Goal: Understand site structure: Understand site structure

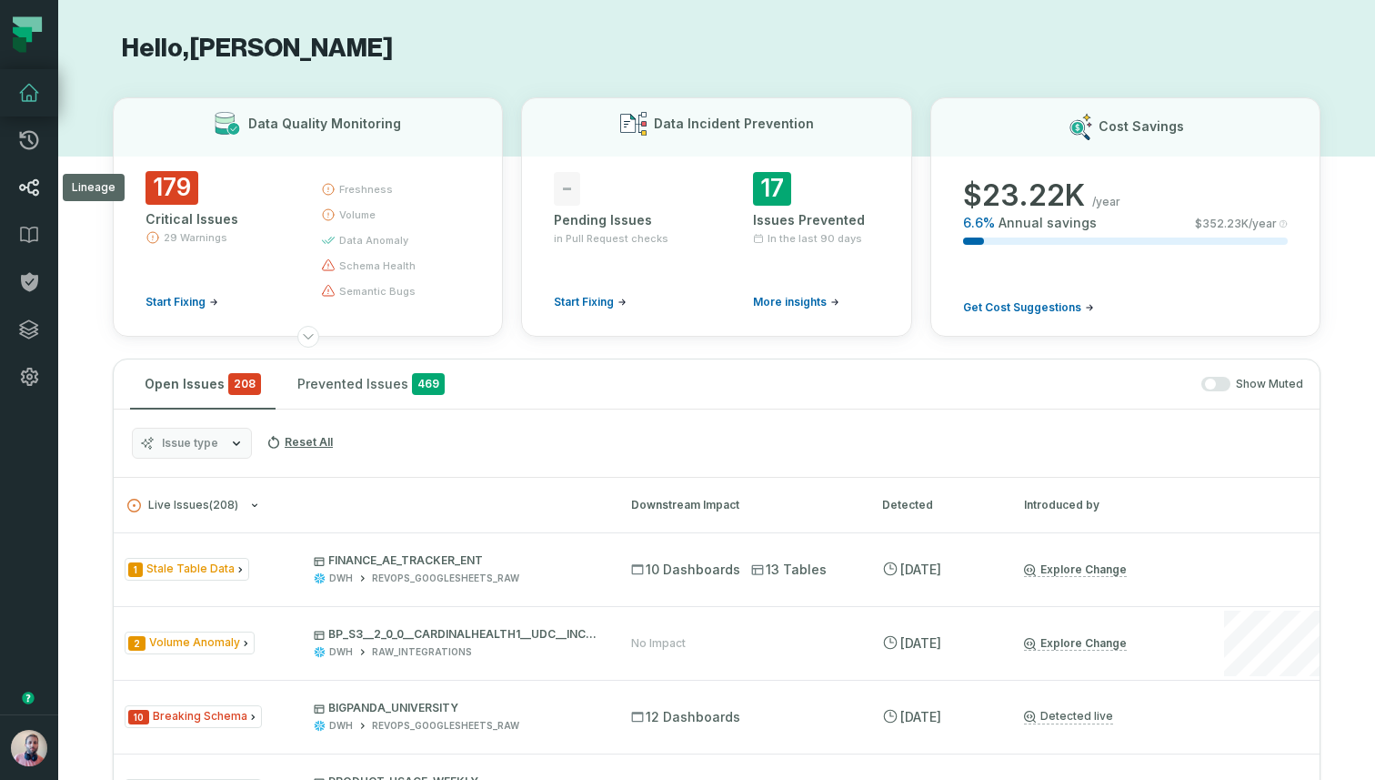
click at [31, 186] on icon at bounding box center [29, 187] width 22 height 22
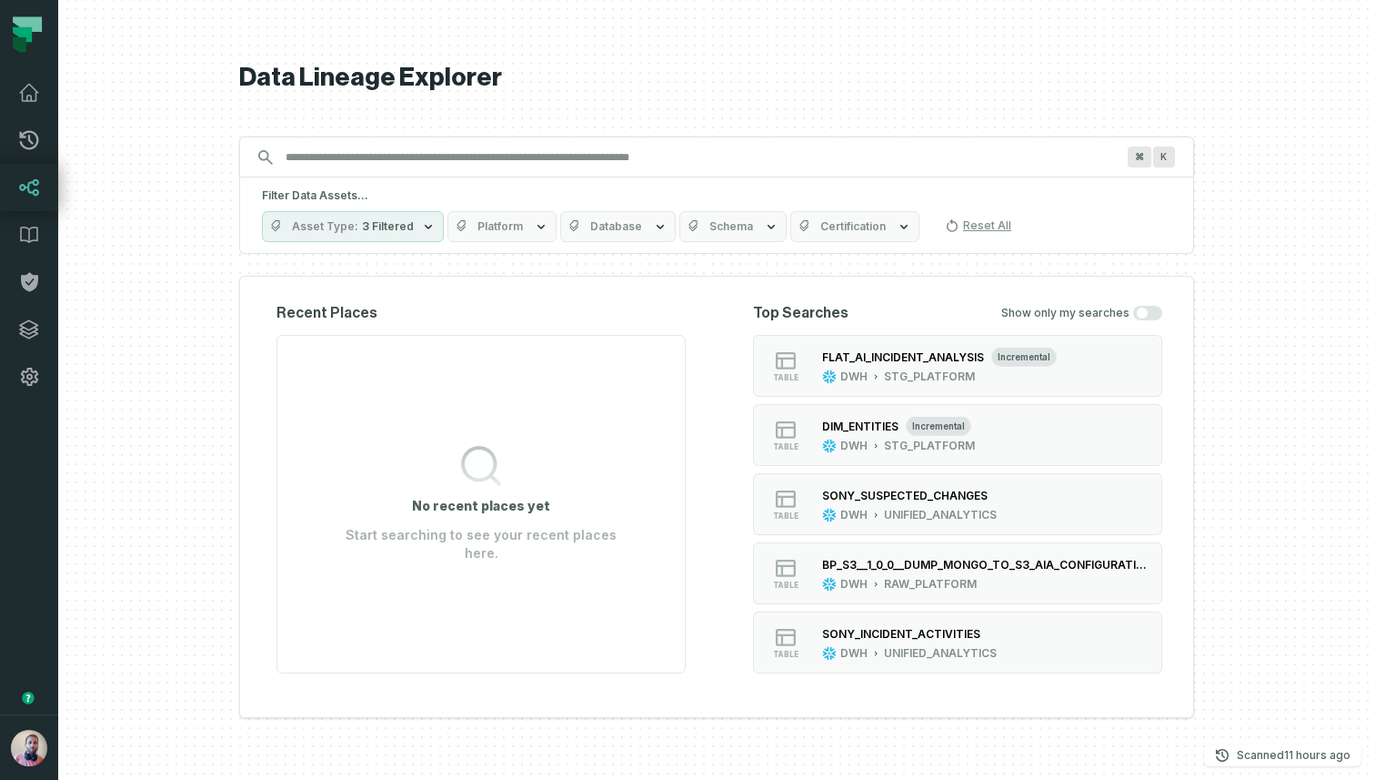
click at [623, 159] on input "Discovery Provider cmdk menu" at bounding box center [700, 157] width 851 height 29
click at [719, 227] on span "Schema" at bounding box center [732, 226] width 44 height 15
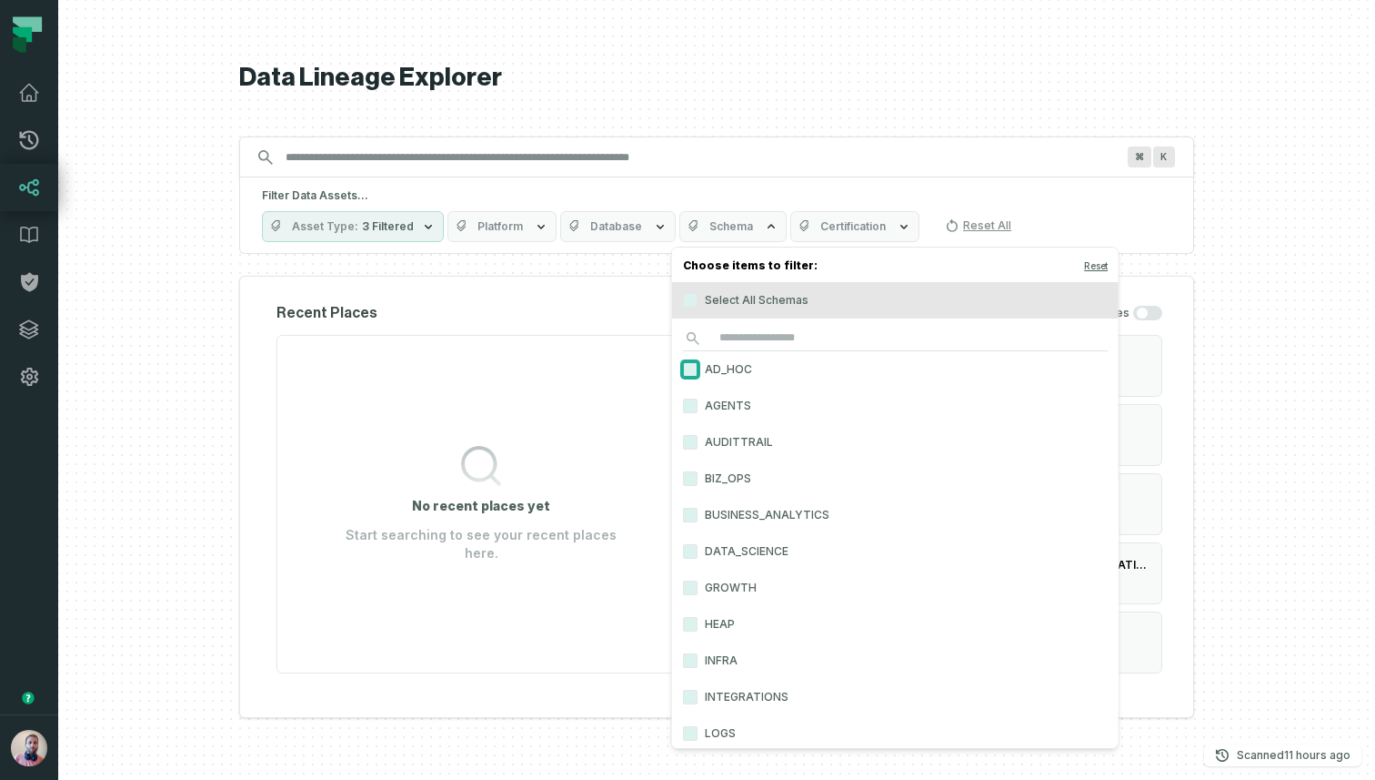
click at [691, 370] on button "AD_HOC" at bounding box center [690, 369] width 15 height 15
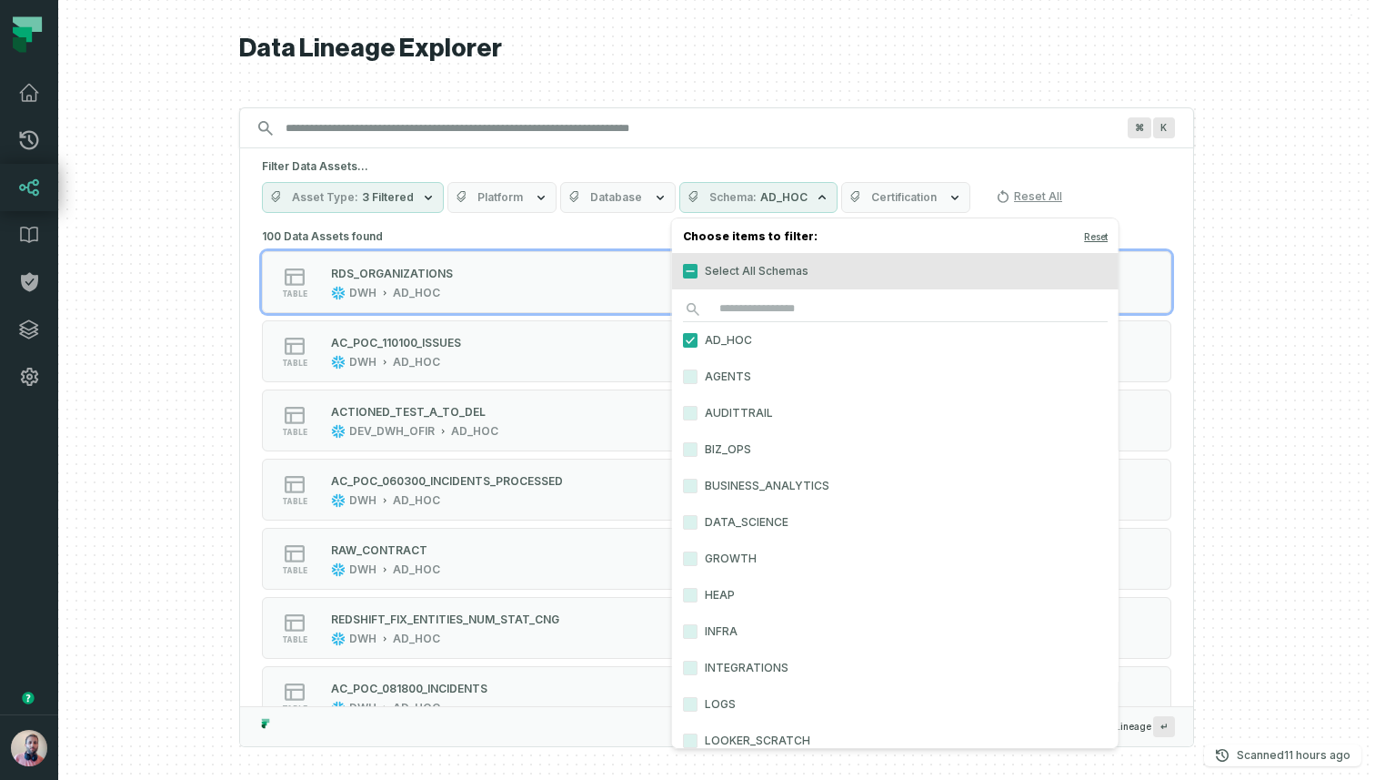
click at [731, 95] on div "Data Lineage Explorer Search for assets across the organization ⌘ K Filter Data…" at bounding box center [716, 390] width 955 height 780
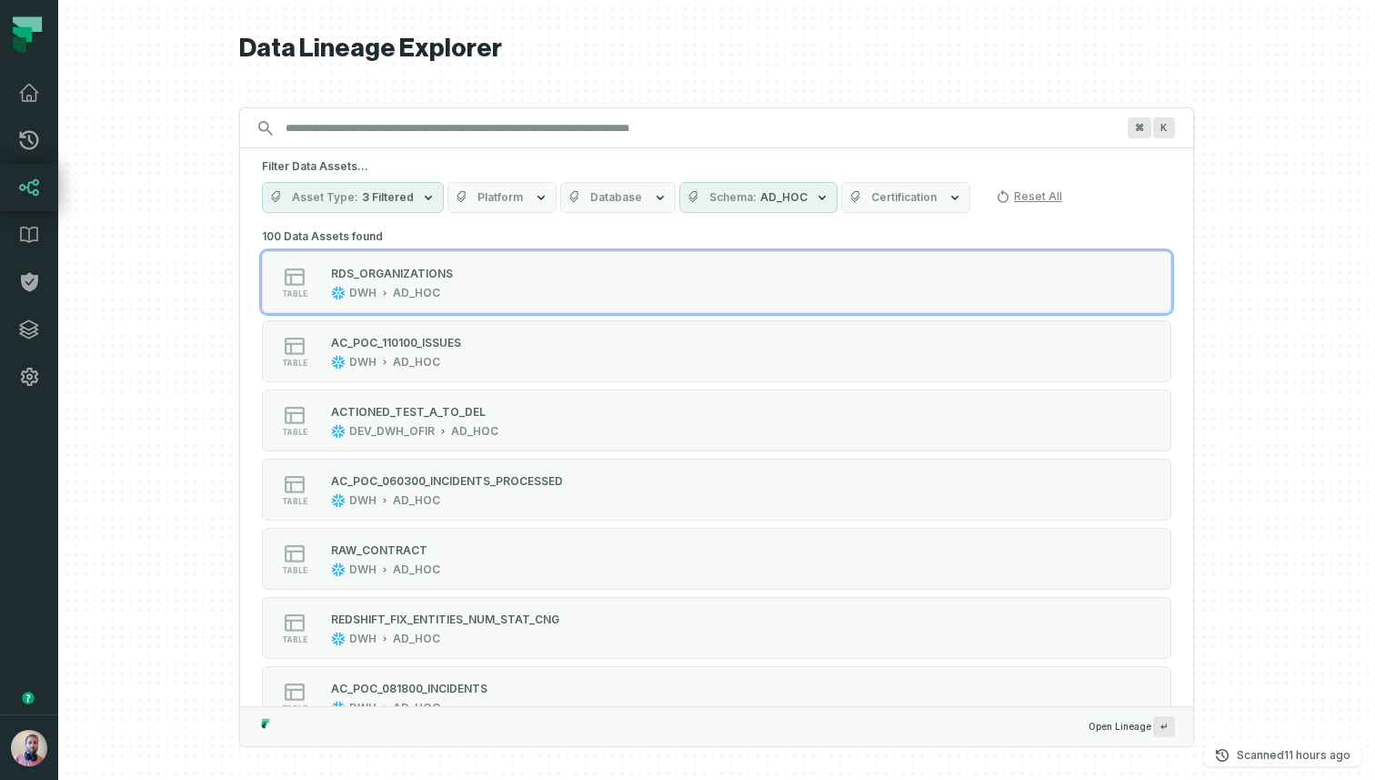
click at [801, 195] on button "Schema AD_HOC" at bounding box center [759, 197] width 158 height 31
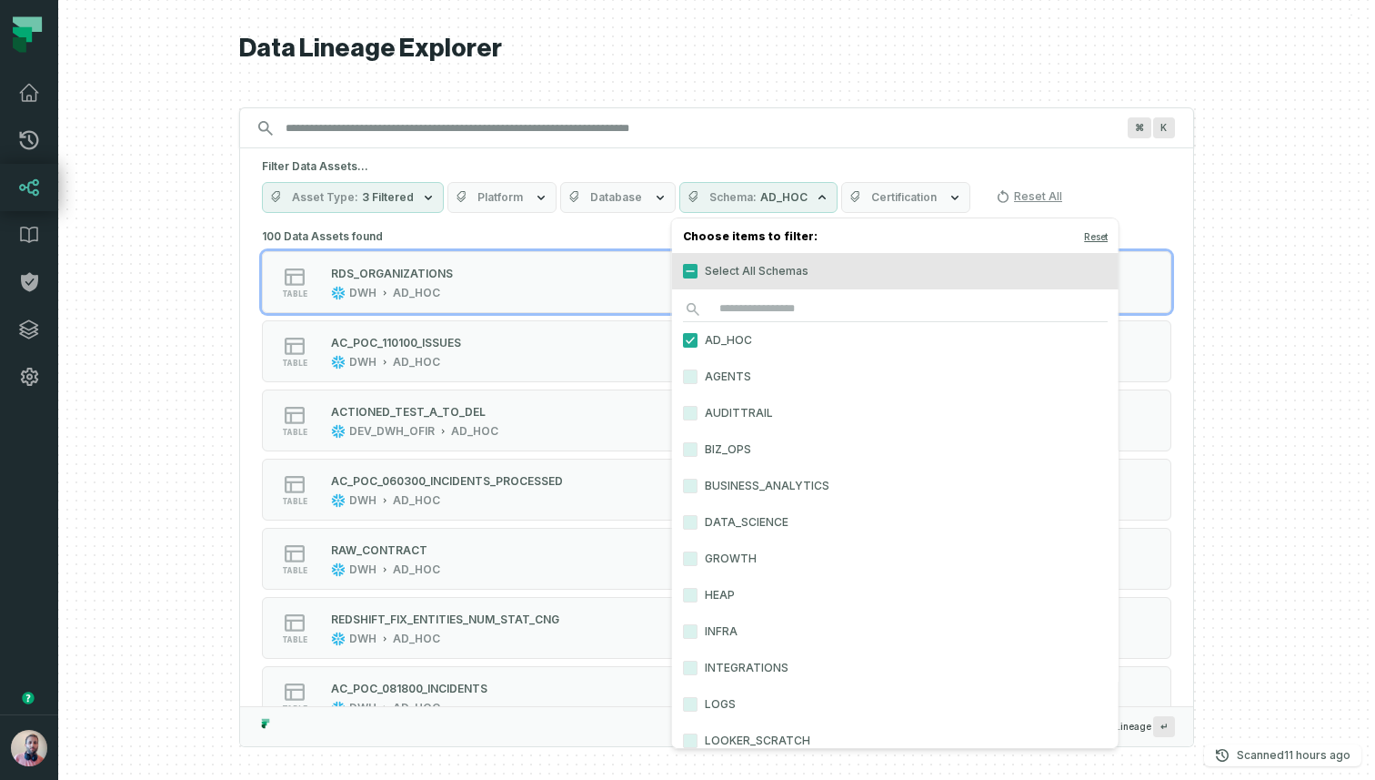
click at [801, 195] on button "Schema AD_HOC" at bounding box center [759, 197] width 158 height 31
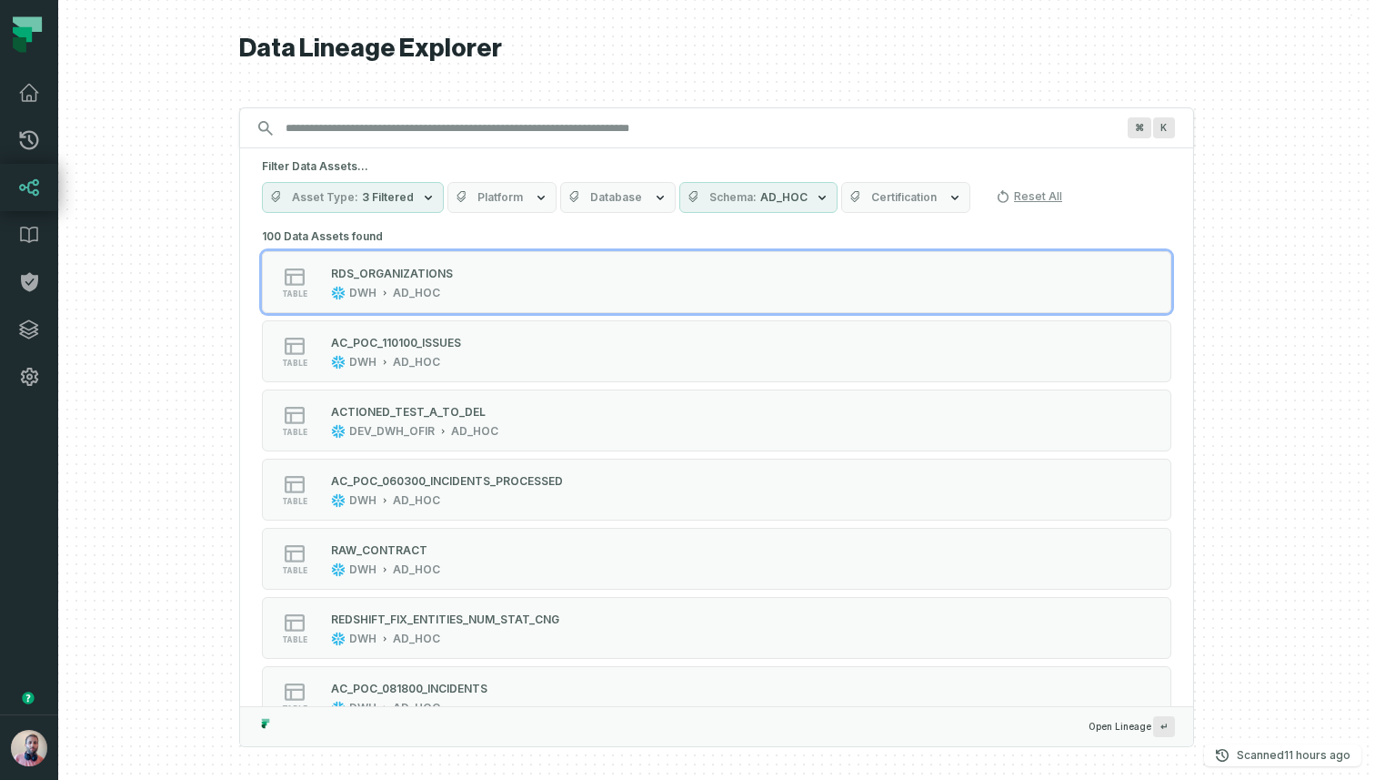
click at [801, 195] on button "Schema AD_HOC" at bounding box center [759, 197] width 158 height 31
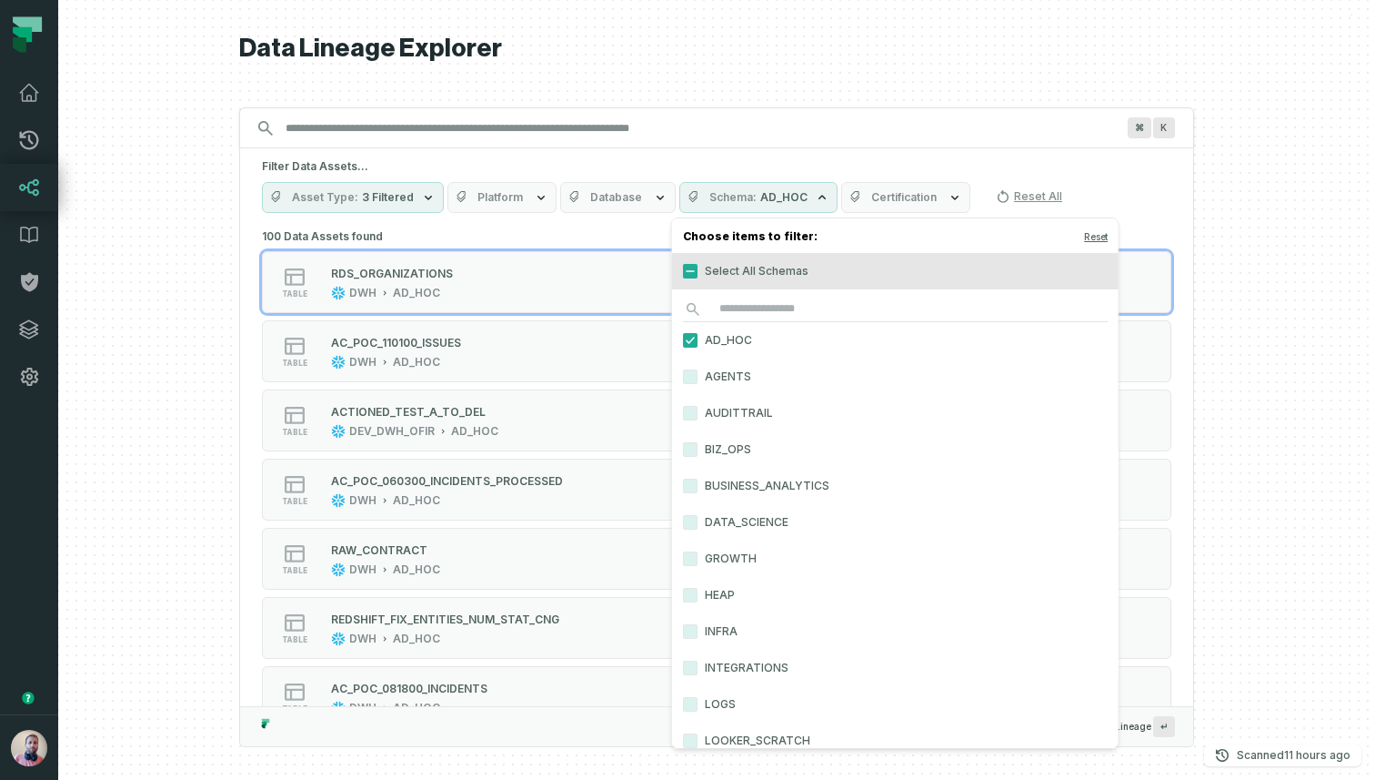
click at [801, 194] on button "Schema AD_HOC" at bounding box center [759, 197] width 158 height 31
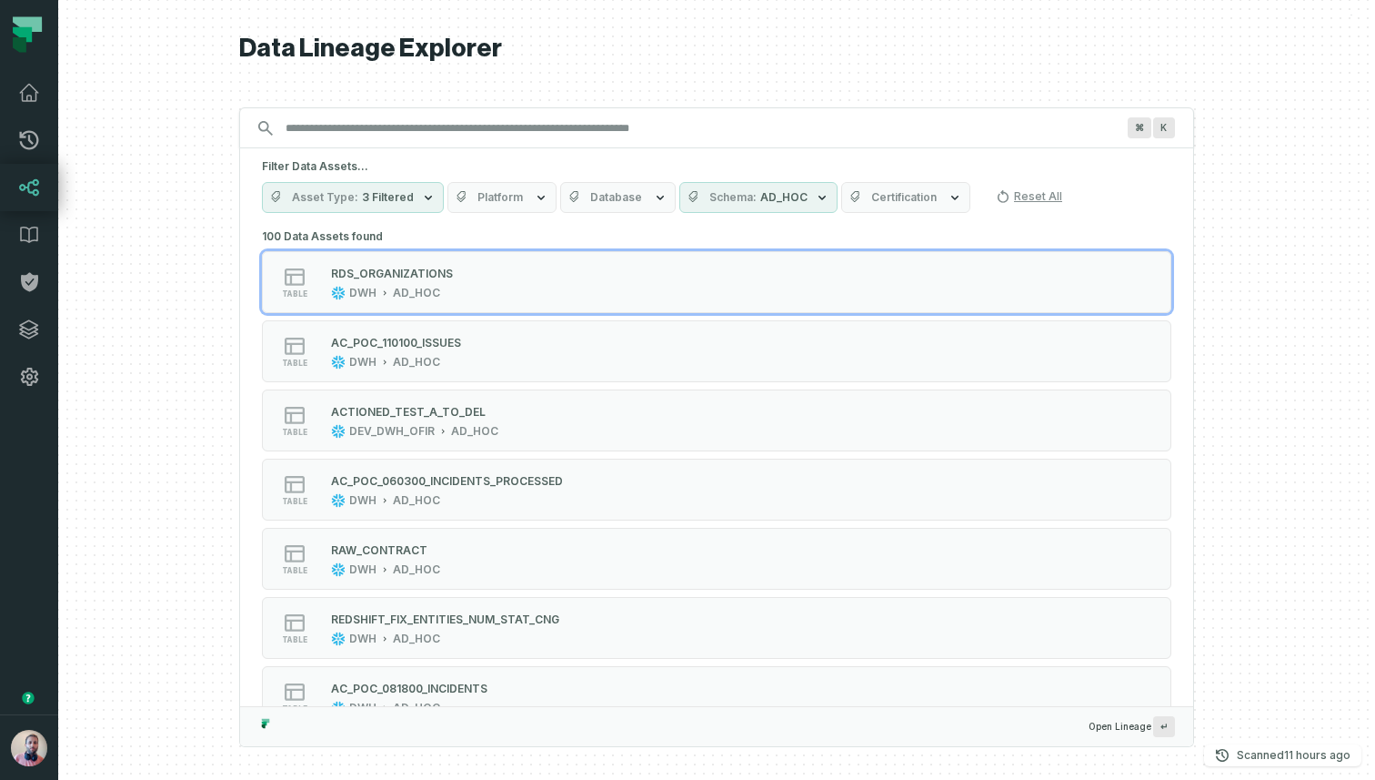
click at [1271, 281] on div at bounding box center [716, 390] width 1317 height 780
click at [20, 93] on icon at bounding box center [29, 93] width 22 height 22
